Goal: Check status: Check status

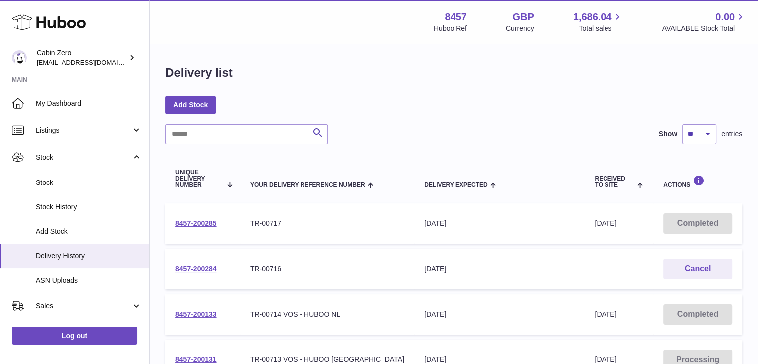
scroll to position [50, 0]
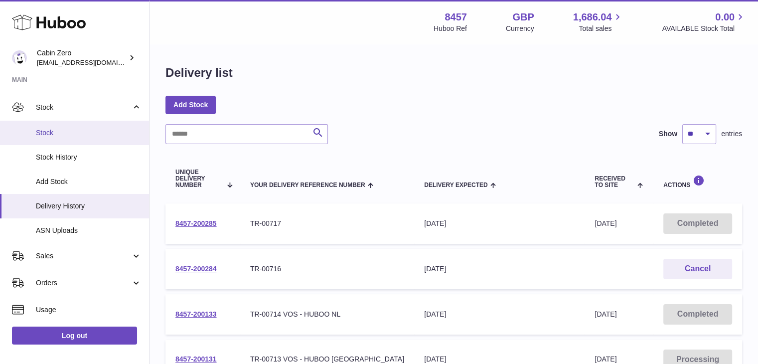
click at [68, 138] on link "Stock" at bounding box center [74, 133] width 149 height 24
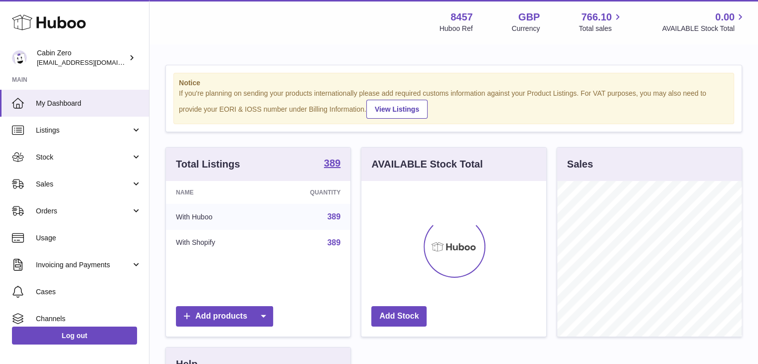
scroll to position [156, 185]
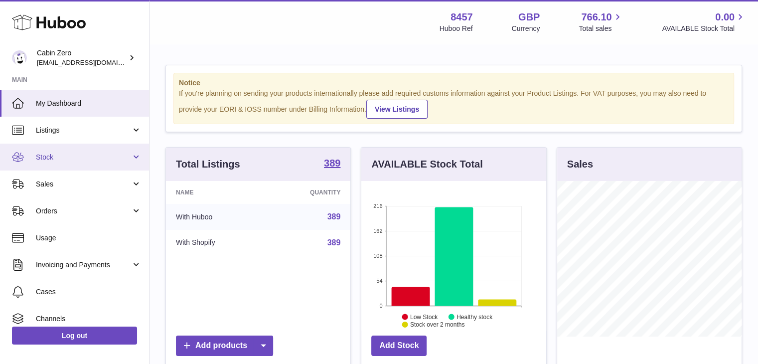
click at [62, 163] on link "Stock" at bounding box center [74, 157] width 149 height 27
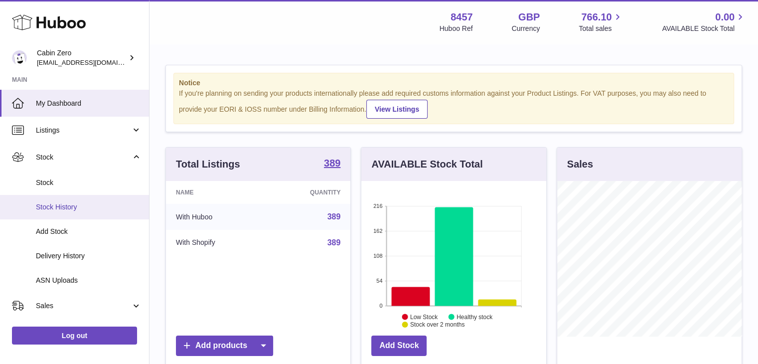
click at [62, 202] on span "Stock History" at bounding box center [89, 206] width 106 height 9
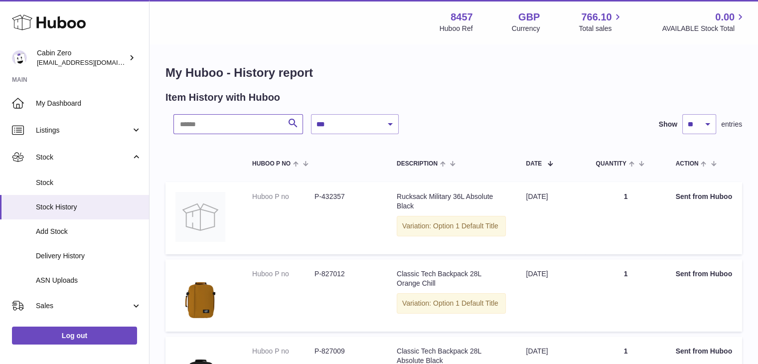
click at [254, 124] on input "text" at bounding box center [238, 124] width 130 height 20
type input "*******"
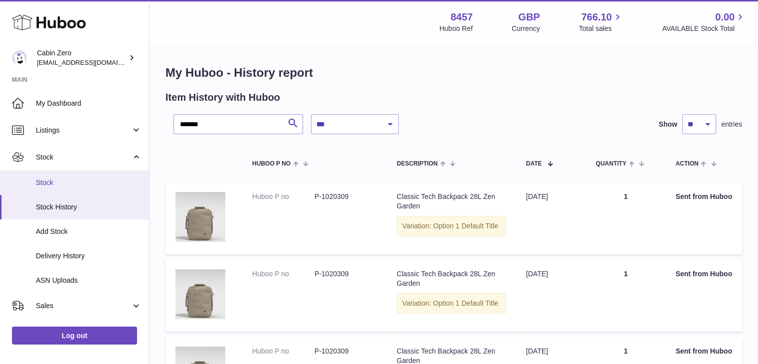
click at [75, 184] on span "Stock" at bounding box center [89, 182] width 106 height 9
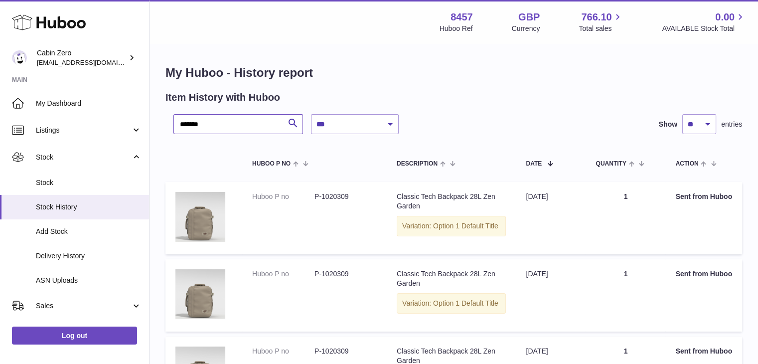
click at [209, 125] on input "*******" at bounding box center [238, 124] width 130 height 20
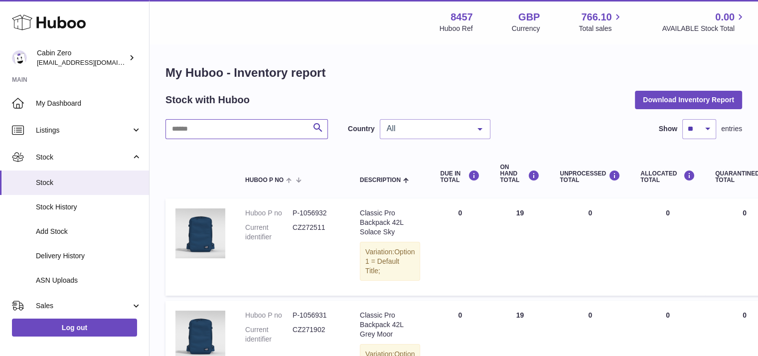
click at [254, 129] on input "text" at bounding box center [247, 129] width 163 height 20
paste input "**********"
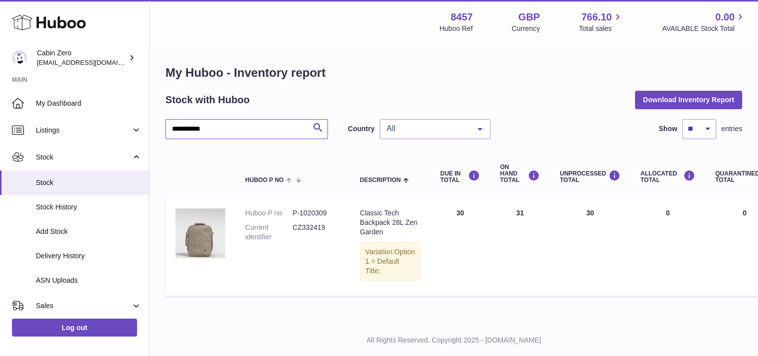
click at [182, 127] on input "**********" at bounding box center [247, 129] width 163 height 20
type input "*******"
drag, startPoint x: 567, startPoint y: 209, endPoint x: 574, endPoint y: 210, distance: 7.1
click at [579, 214] on td "UNPROCESSED Total 30" at bounding box center [590, 246] width 81 height 97
drag, startPoint x: 441, startPoint y: 208, endPoint x: 453, endPoint y: 210, distance: 12.1
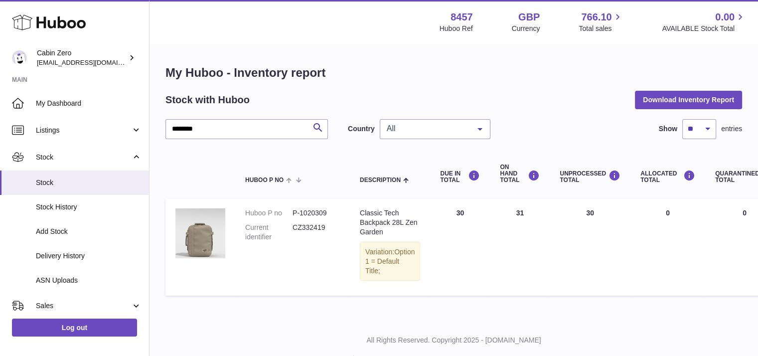
click at [453, 210] on td "DUE IN Total 30" at bounding box center [460, 246] width 60 height 97
drag, startPoint x: 501, startPoint y: 213, endPoint x: 512, endPoint y: 213, distance: 11.5
click at [512, 213] on td "ON HAND Total 31" at bounding box center [520, 246] width 60 height 97
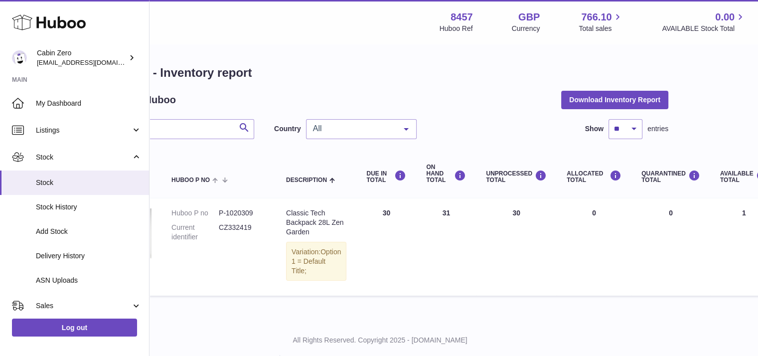
scroll to position [0, 77]
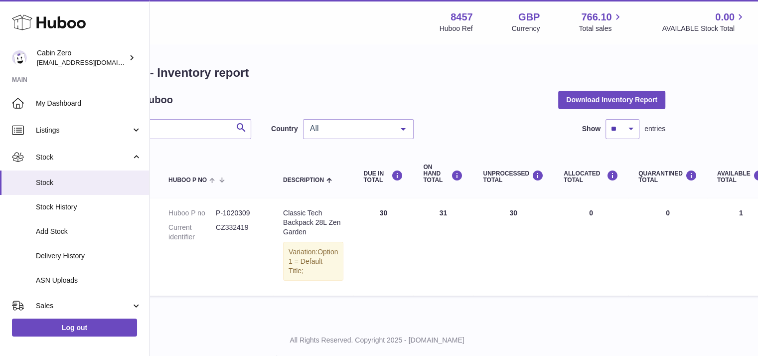
drag, startPoint x: 507, startPoint y: 202, endPoint x: 487, endPoint y: 220, distance: 27.2
click at [487, 220] on td "UNPROCESSED Total 30" at bounding box center [513, 246] width 81 height 97
click at [496, 220] on td "UNPROCESSED Total 30" at bounding box center [513, 246] width 81 height 97
click at [429, 216] on td "ON HAND Total 31" at bounding box center [443, 246] width 60 height 97
drag, startPoint x: 382, startPoint y: 209, endPoint x: 376, endPoint y: 216, distance: 9.2
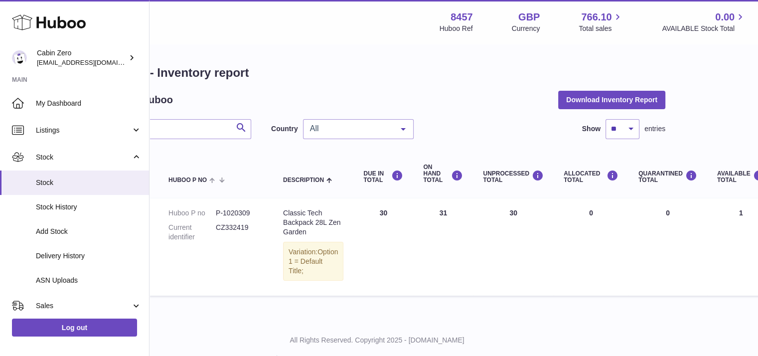
click at [377, 216] on td "DUE IN Total 30" at bounding box center [383, 246] width 60 height 97
drag, startPoint x: 360, startPoint y: 212, endPoint x: 392, endPoint y: 213, distance: 31.9
click at [392, 213] on td "DUE IN Total 30" at bounding box center [383, 246] width 60 height 97
click at [413, 277] on td "ON HAND Total 31" at bounding box center [443, 246] width 60 height 97
drag, startPoint x: 494, startPoint y: 215, endPoint x: 508, endPoint y: 211, distance: 14.9
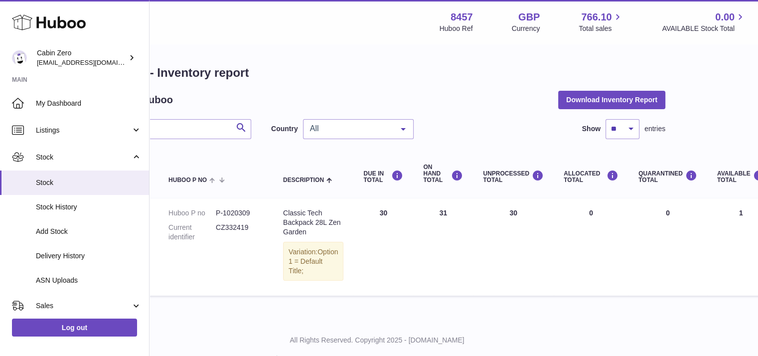
click at [508, 211] on td "UNPROCESSED Total 30" at bounding box center [513, 246] width 81 height 97
click at [374, 209] on td "DUE IN Total 30" at bounding box center [383, 246] width 60 height 97
click at [374, 212] on td "DUE IN Total 30" at bounding box center [383, 246] width 60 height 97
